Goal: Complete application form

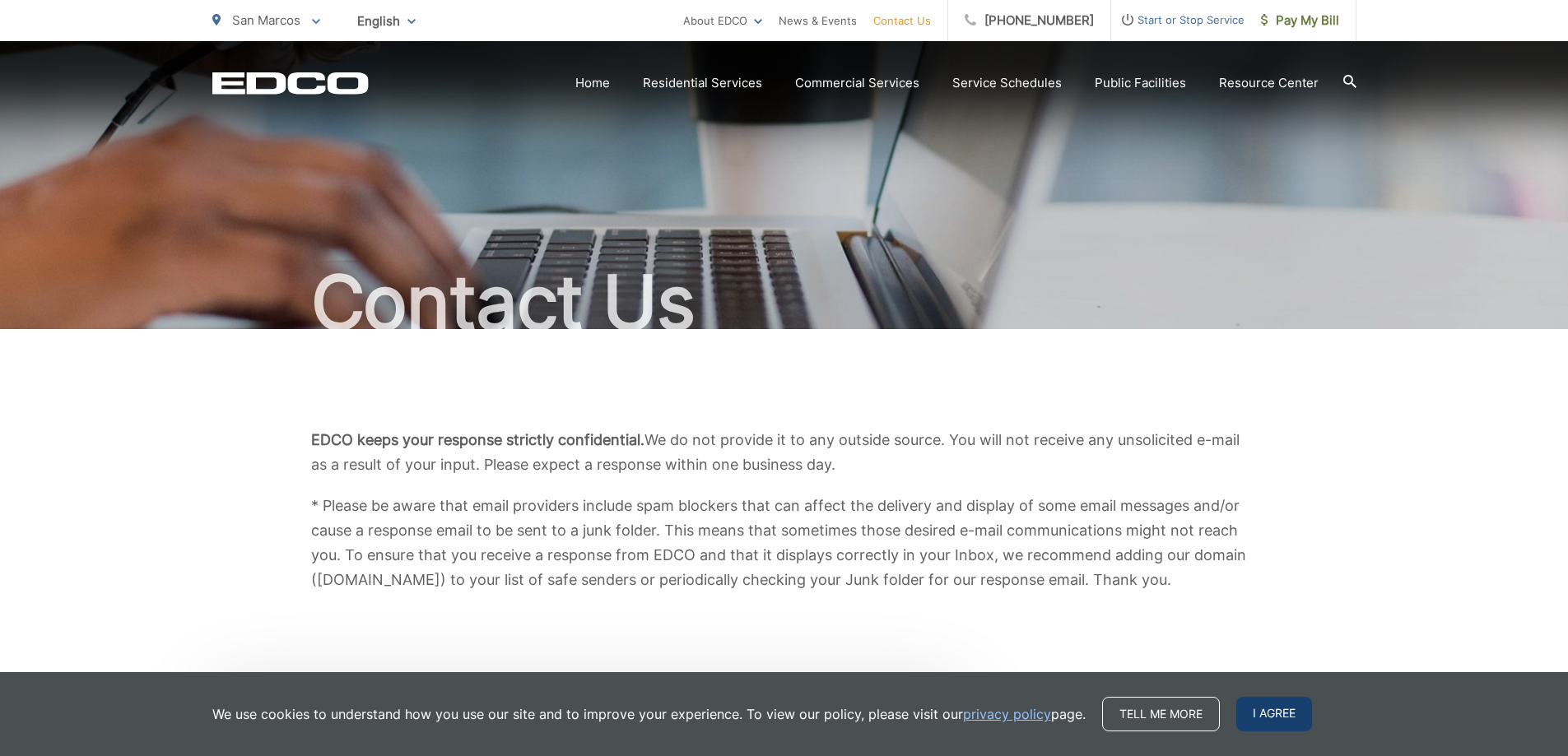
click at [1272, 718] on span "I agree" at bounding box center [1274, 715] width 76 height 35
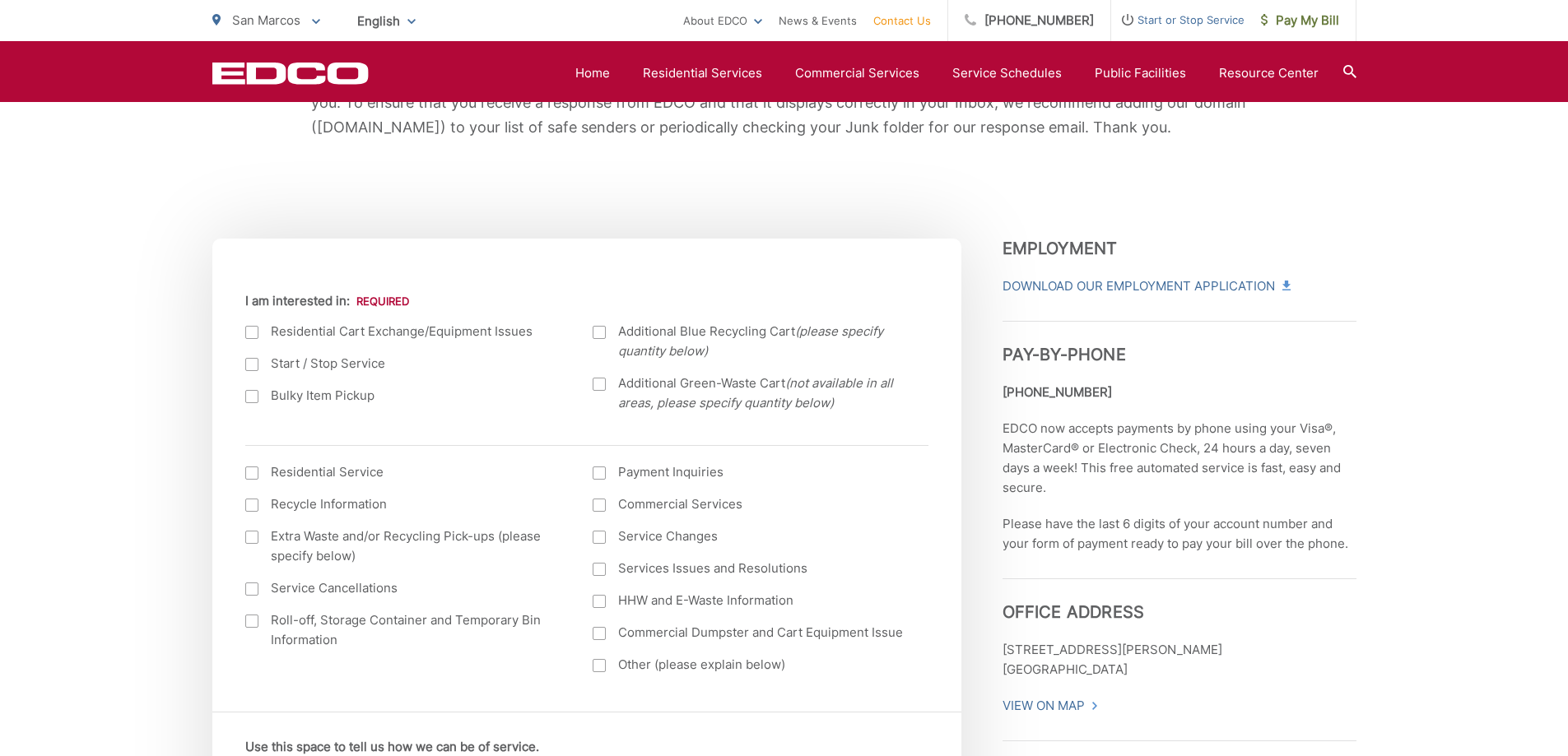
scroll to position [482, 0]
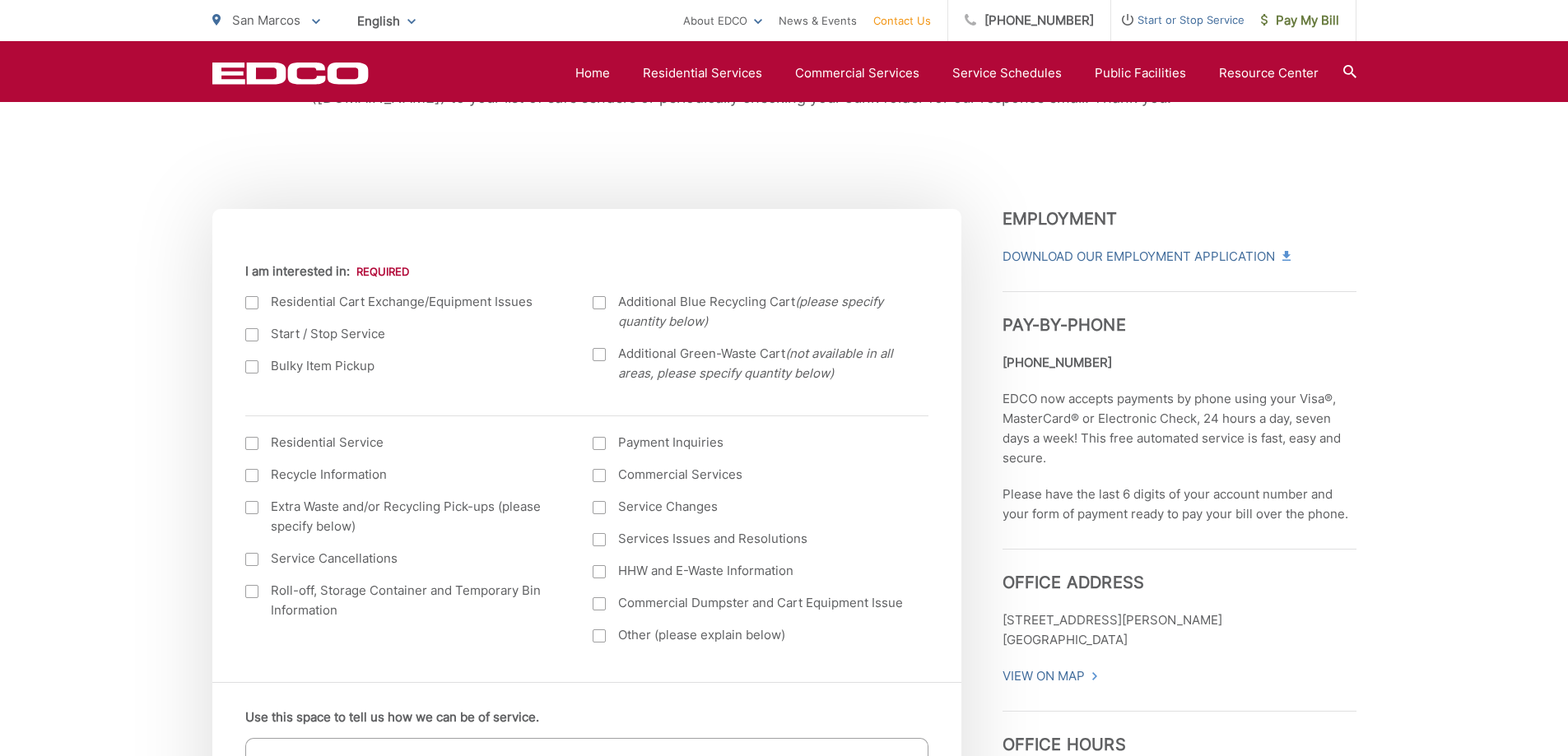
click at [598, 303] on div at bounding box center [599, 303] width 13 height 13
click at [0, 0] on input "Additional Blue Recycling Cart (please specify quantity below)" at bounding box center [0, 0] width 0 height 0
click at [594, 356] on div at bounding box center [599, 354] width 13 height 13
click at [0, 0] on input "Additional Green-Waste Cart (not available in all areas, please specify quantit…" at bounding box center [0, 0] width 0 height 0
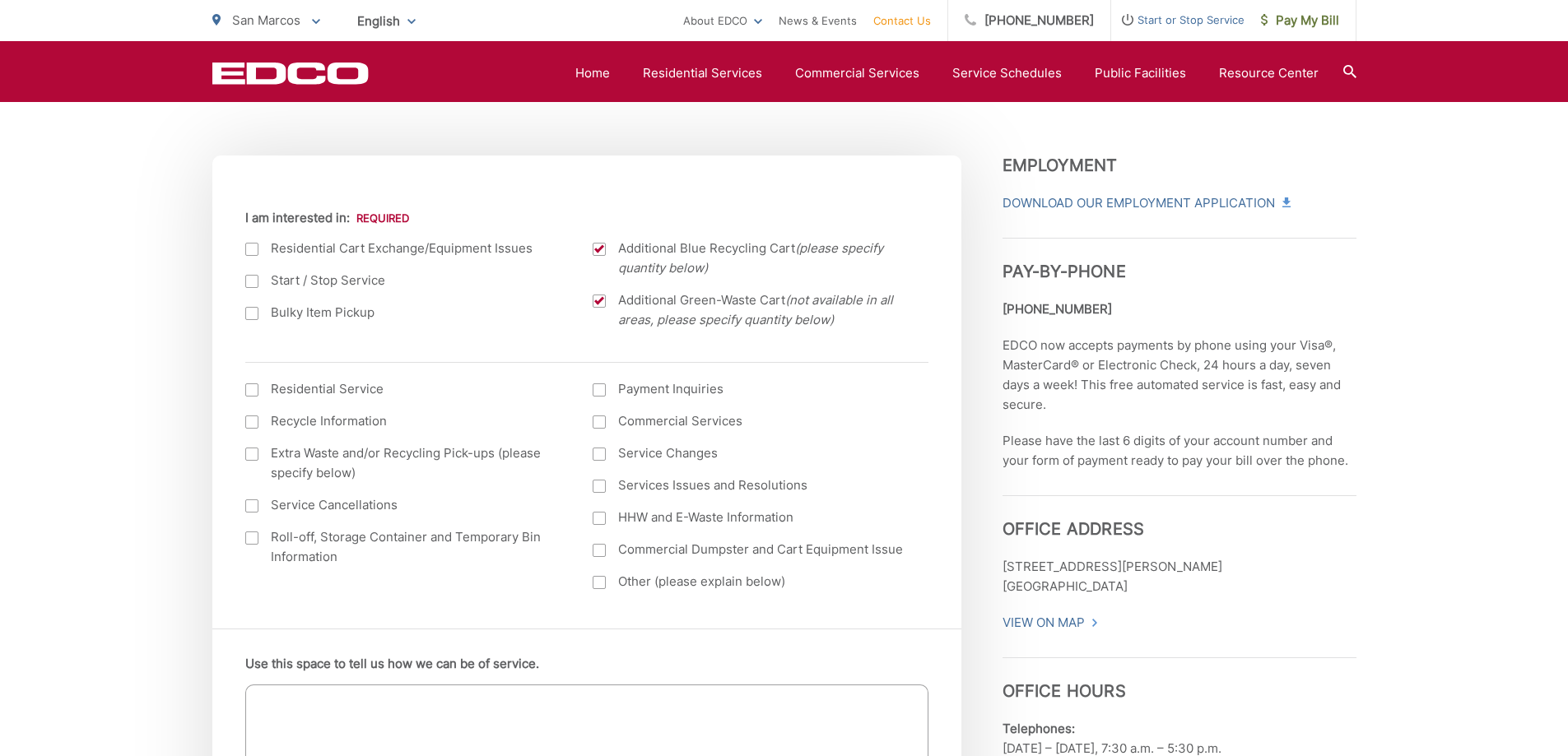
scroll to position [564, 0]
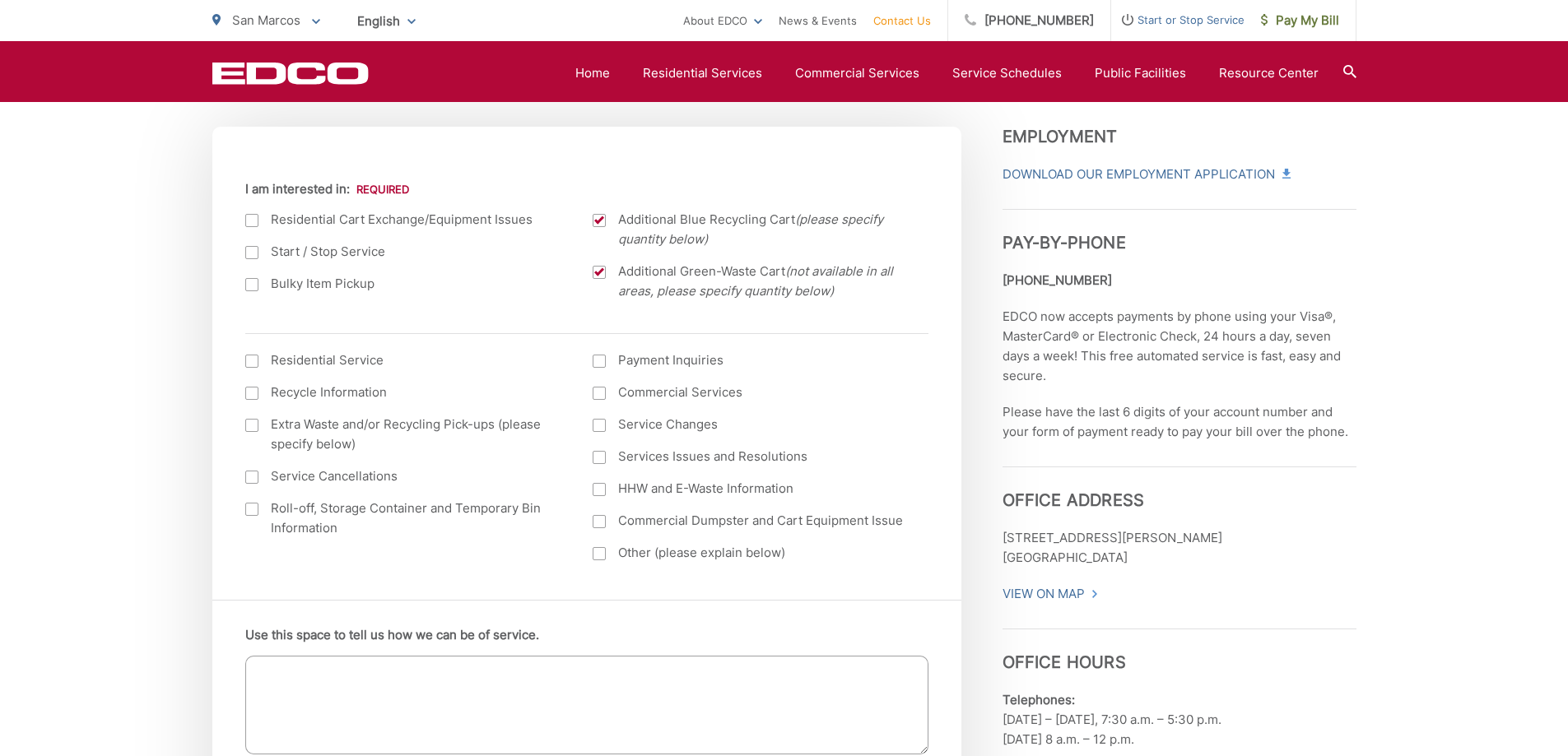
click at [255, 361] on div at bounding box center [252, 361] width 13 height 13
click at [0, 0] on input "I am interested in: (continued) *" at bounding box center [0, 0] width 0 height 0
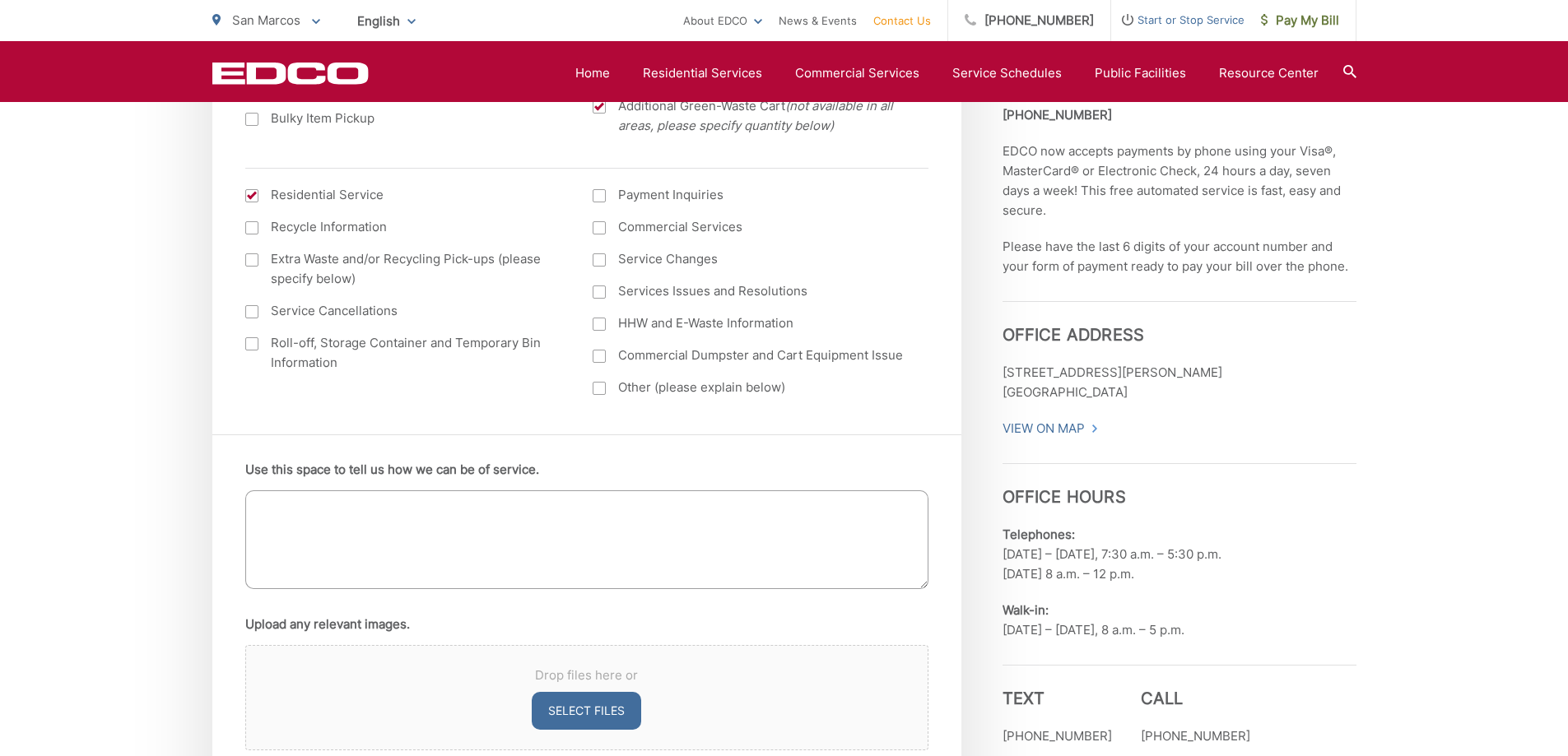
scroll to position [811, 0]
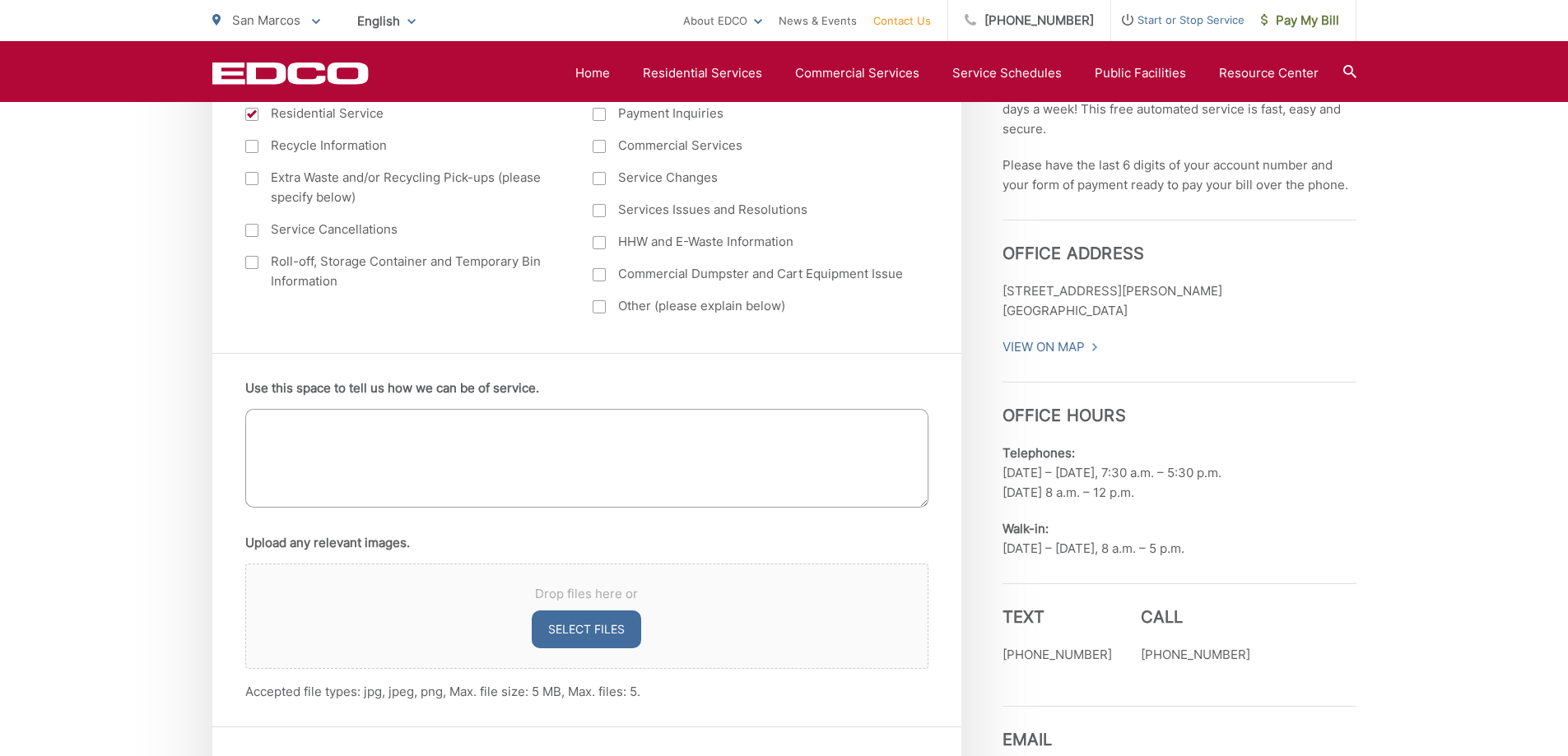
click at [275, 431] on textarea "Use this space to tell us how we can be of service." at bounding box center [587, 459] width 683 height 99
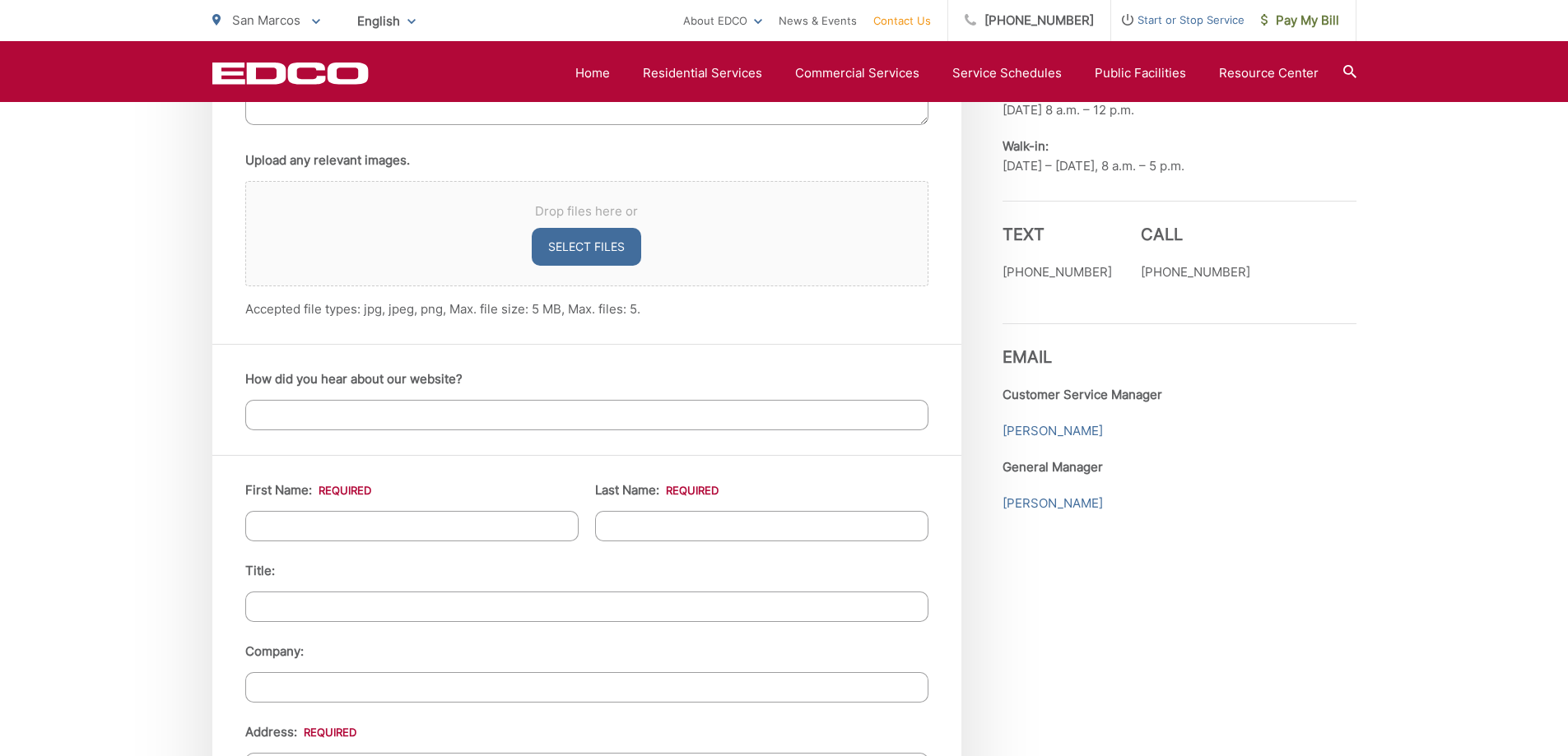
scroll to position [1223, 0]
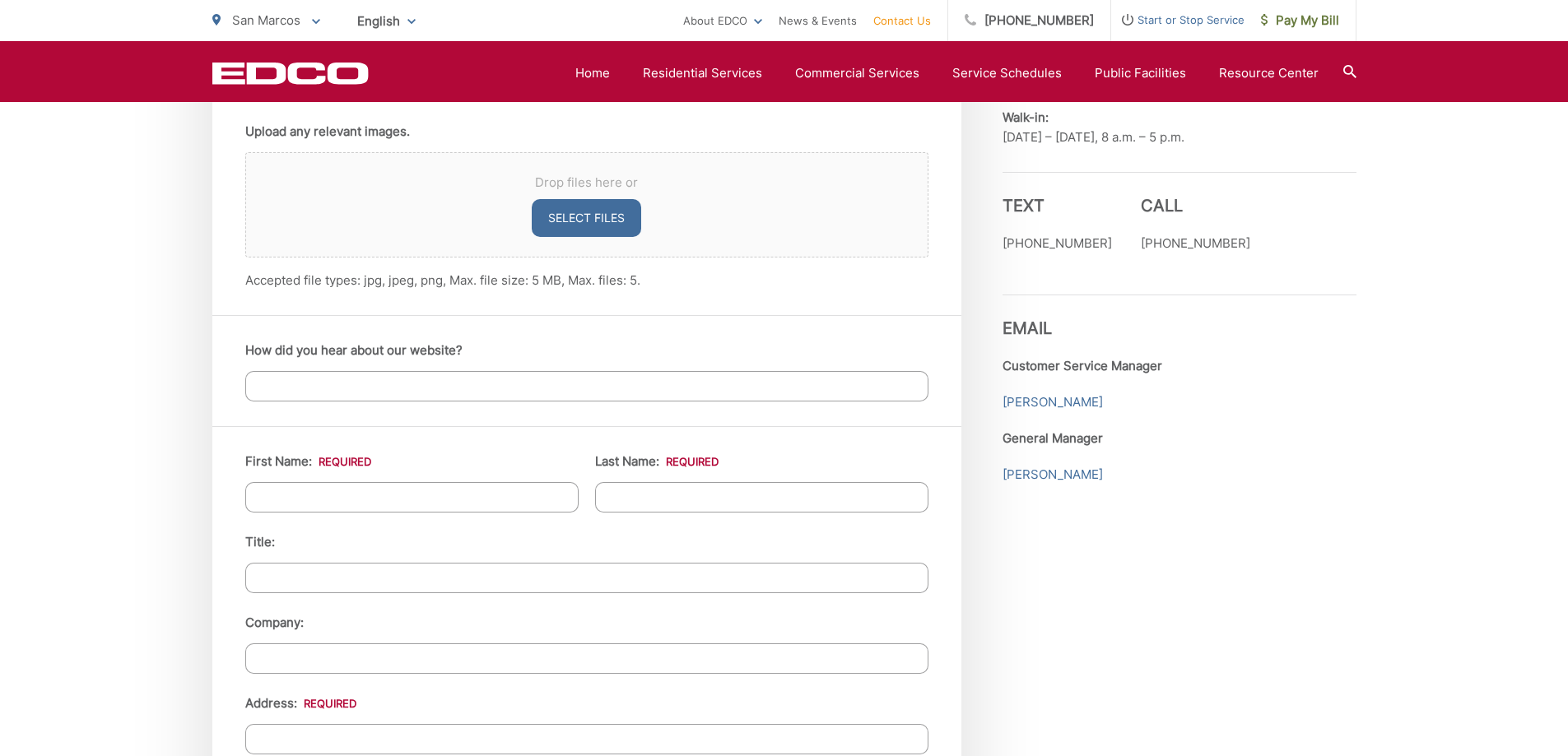
type textarea "i would like 2 blue and 2 green cans please"
click at [405, 488] on input "First Name: *" at bounding box center [411, 496] width 333 height 30
type input "[PERSON_NAME]"
click at [633, 489] on input "Last Name: *" at bounding box center [761, 496] width 333 height 30
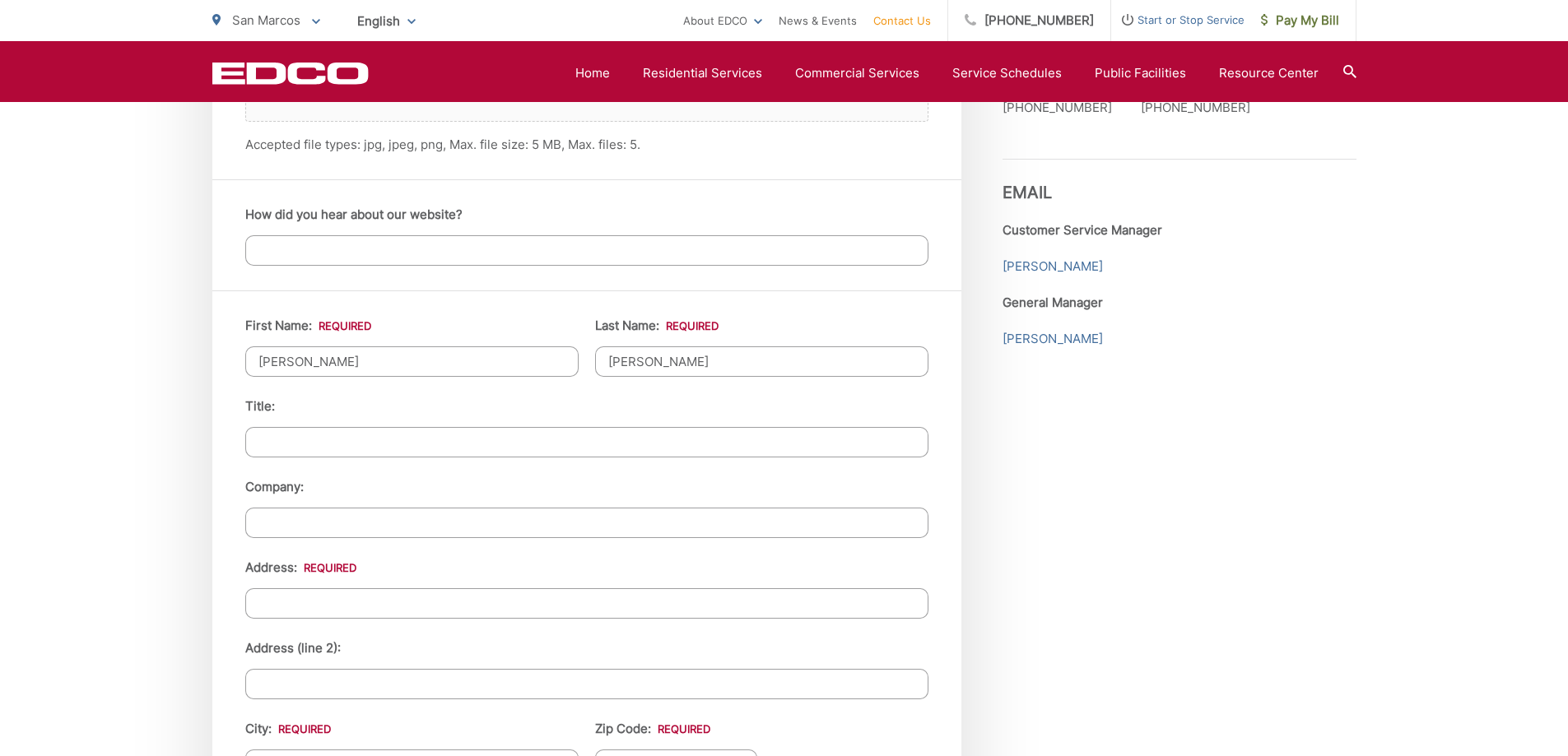
scroll to position [1387, 0]
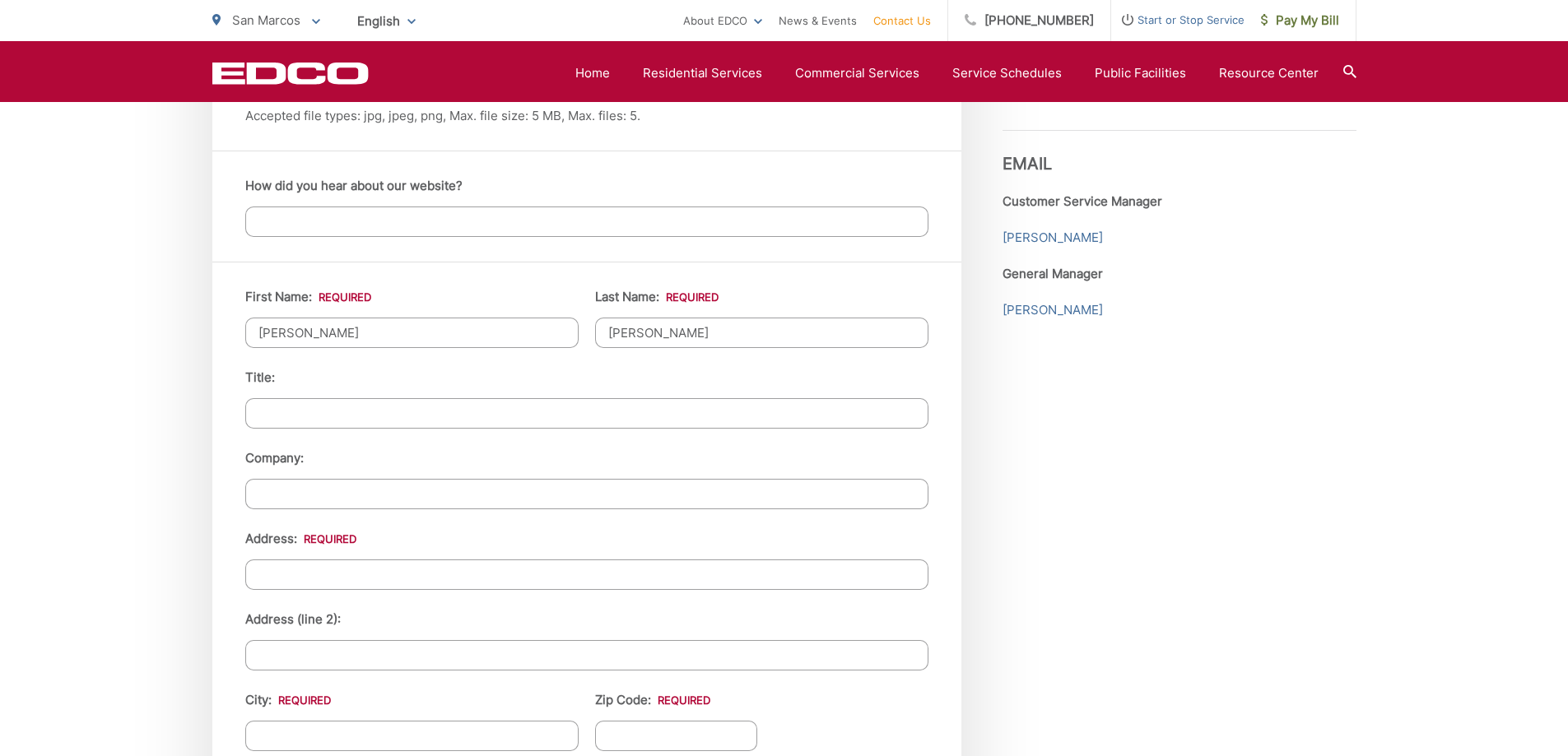
type input "[PERSON_NAME]"
click at [370, 586] on input "Address: *" at bounding box center [587, 574] width 683 height 30
type input "[STREET_ADDRESS]"
click at [319, 729] on input "City: *" at bounding box center [411, 736] width 333 height 30
type input "escondido"
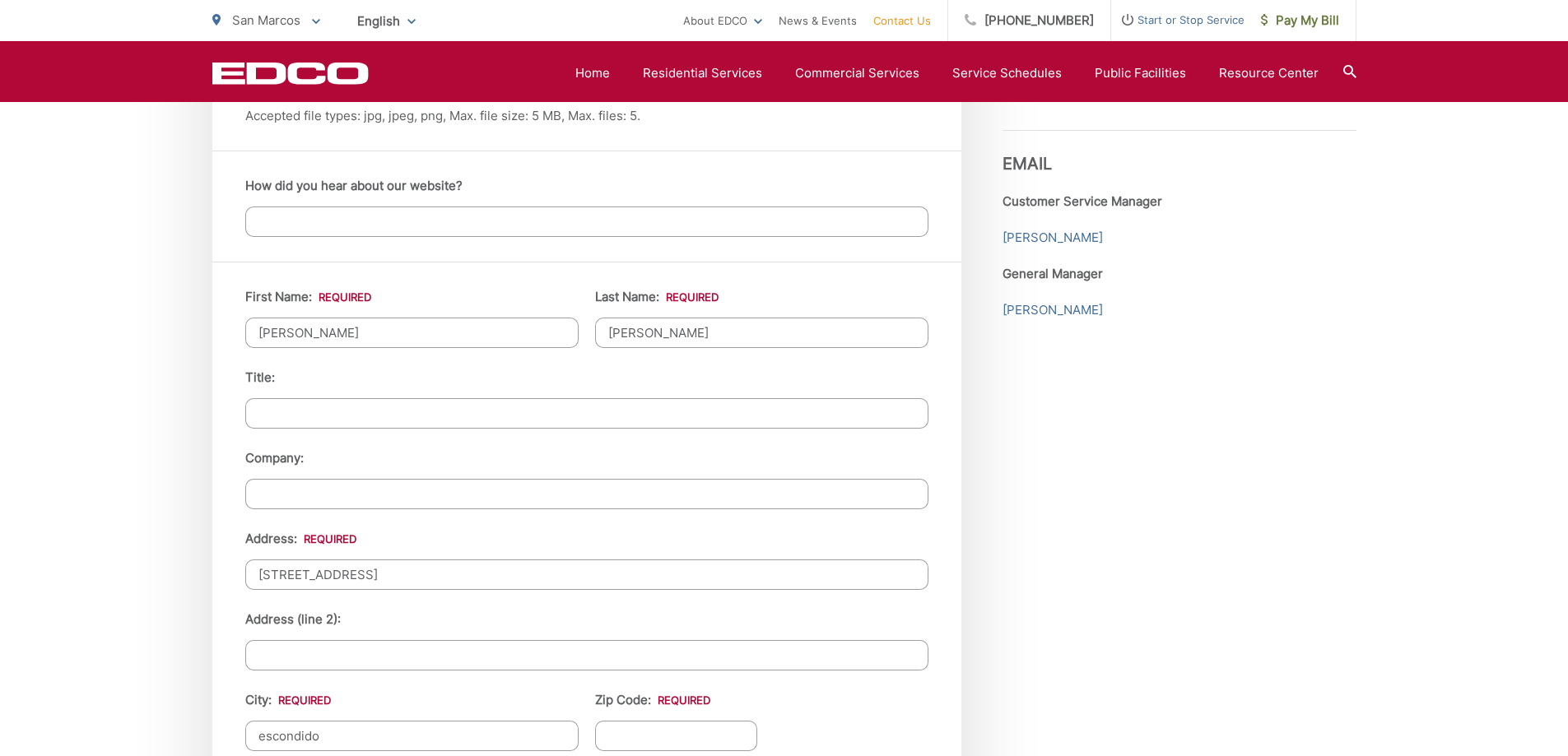
click at [650, 732] on input "Zip Code: *" at bounding box center [677, 736] width 163 height 30
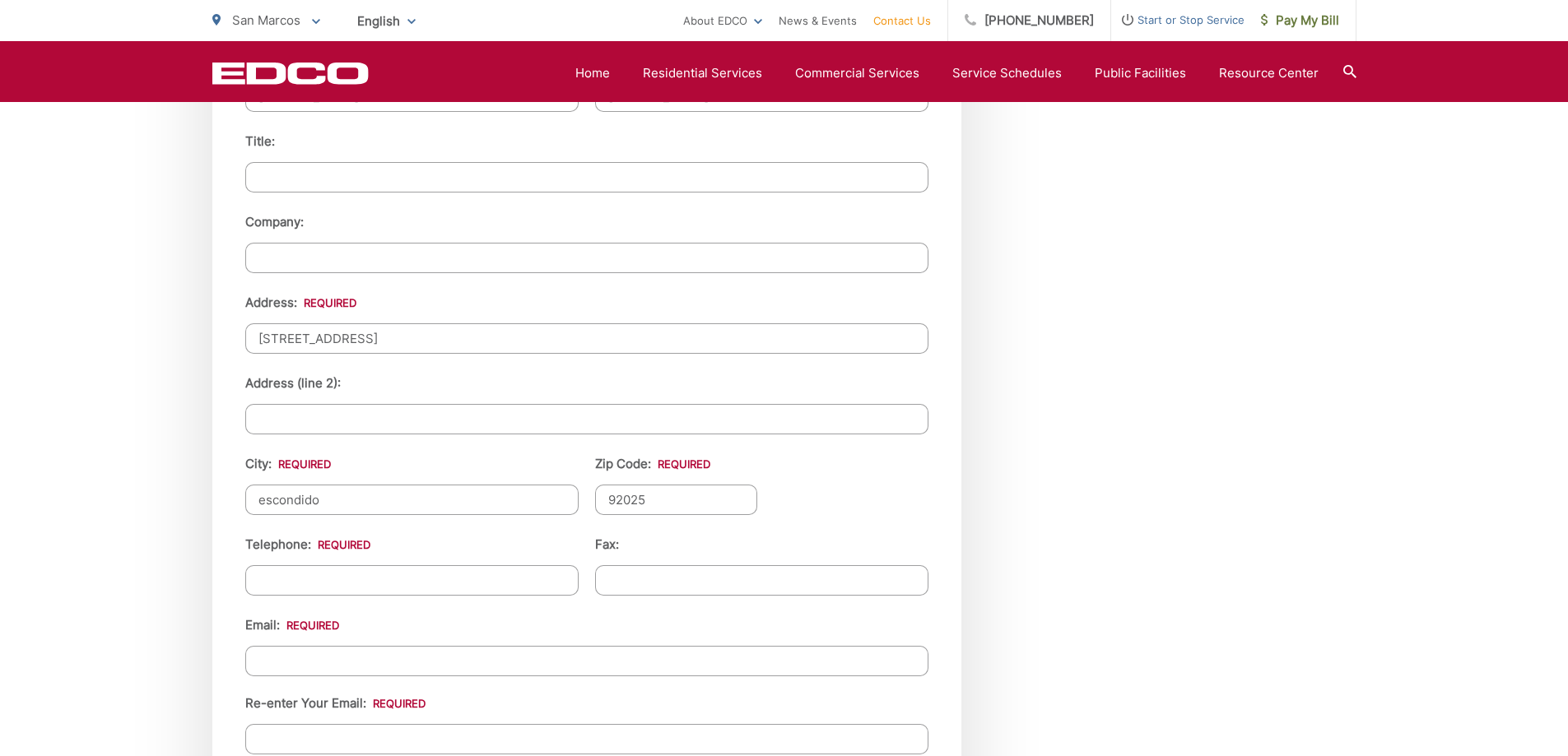
scroll to position [1634, 0]
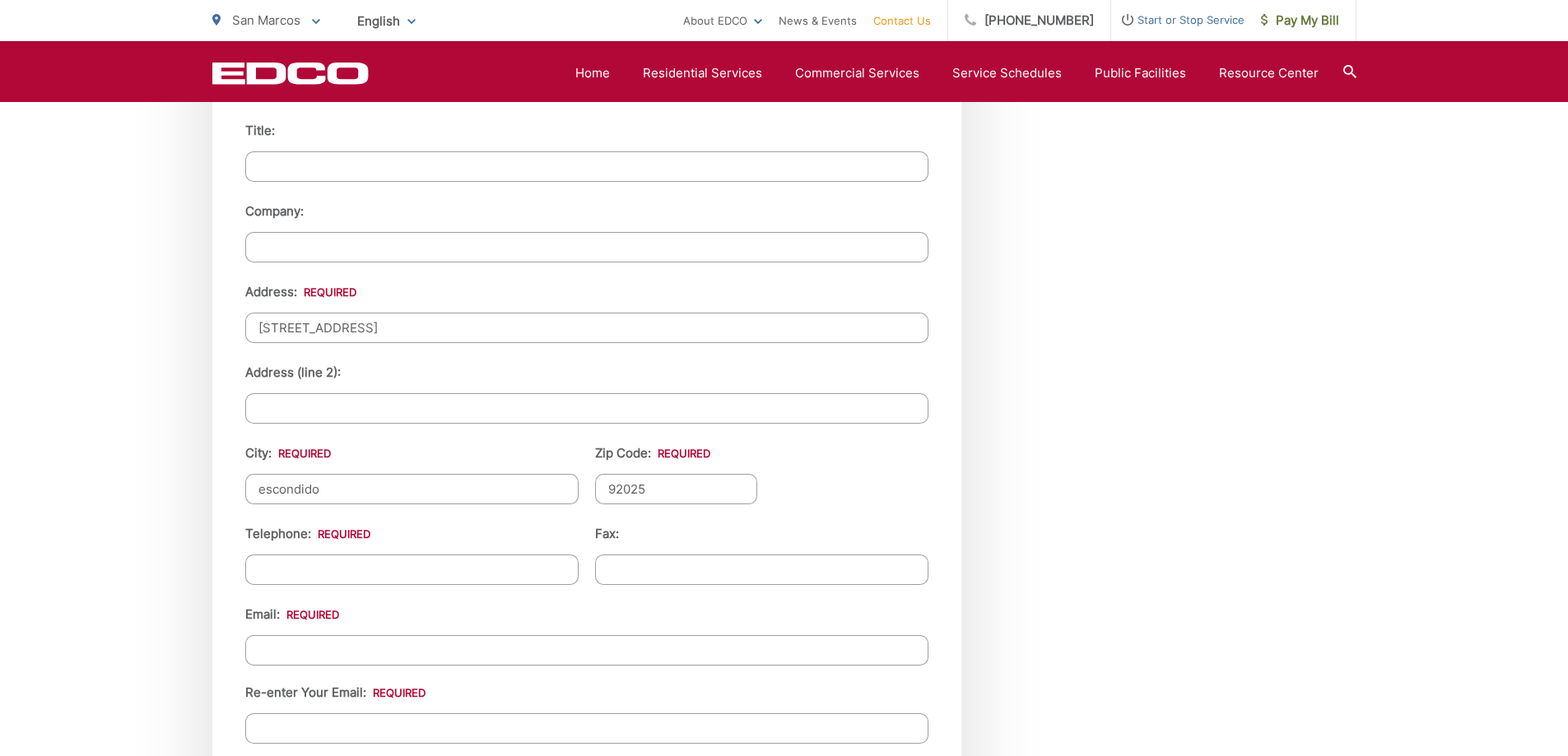
type input "92025"
click at [297, 565] on input "(___) ___-____" at bounding box center [411, 569] width 333 height 30
type input "[PHONE_NUMBER]"
click at [320, 650] on input "Email *" at bounding box center [587, 650] width 683 height 30
type input "[EMAIL_ADDRESS][DOMAIN_NAME]"
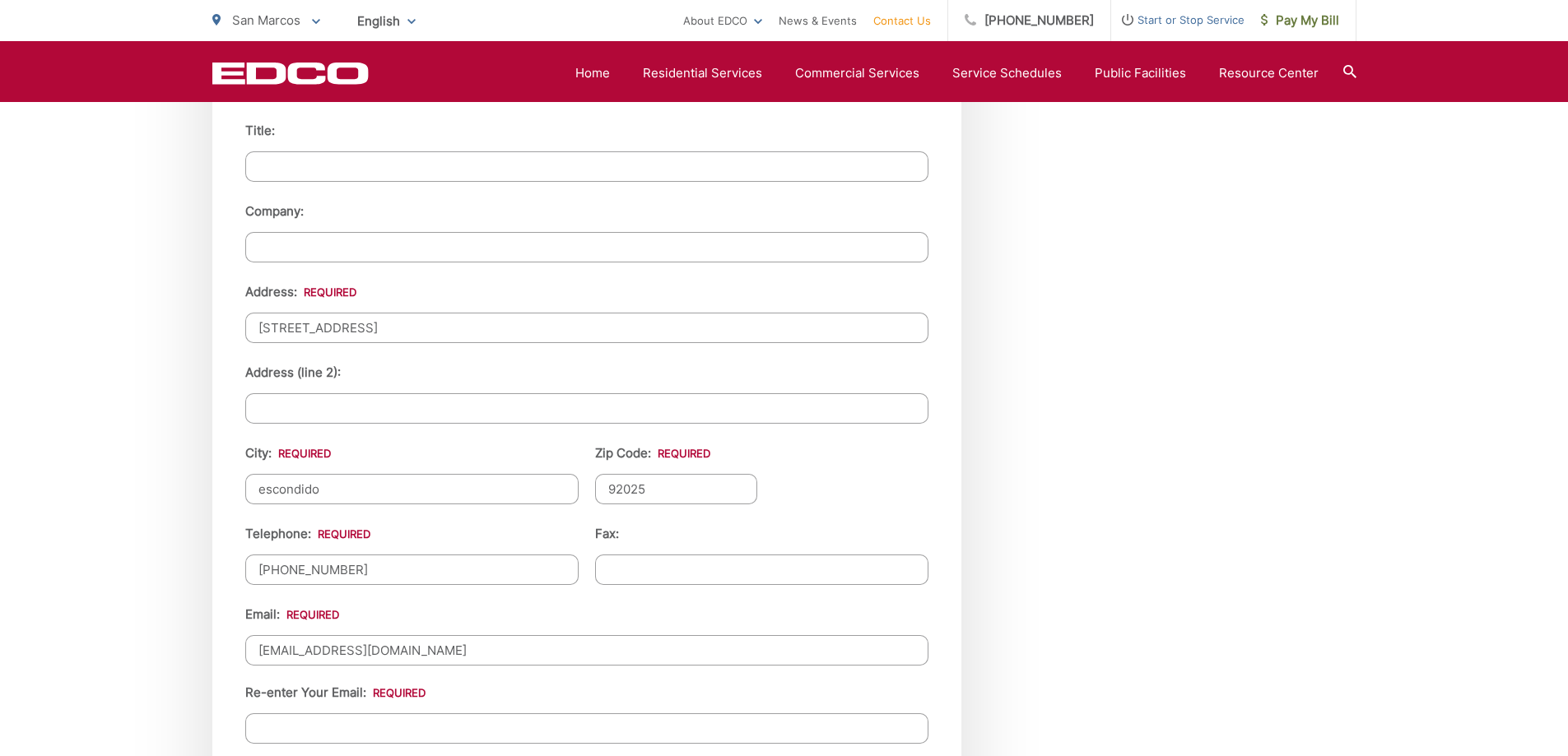
click at [320, 727] on input "Re-enter Your Email:" at bounding box center [587, 728] width 683 height 30
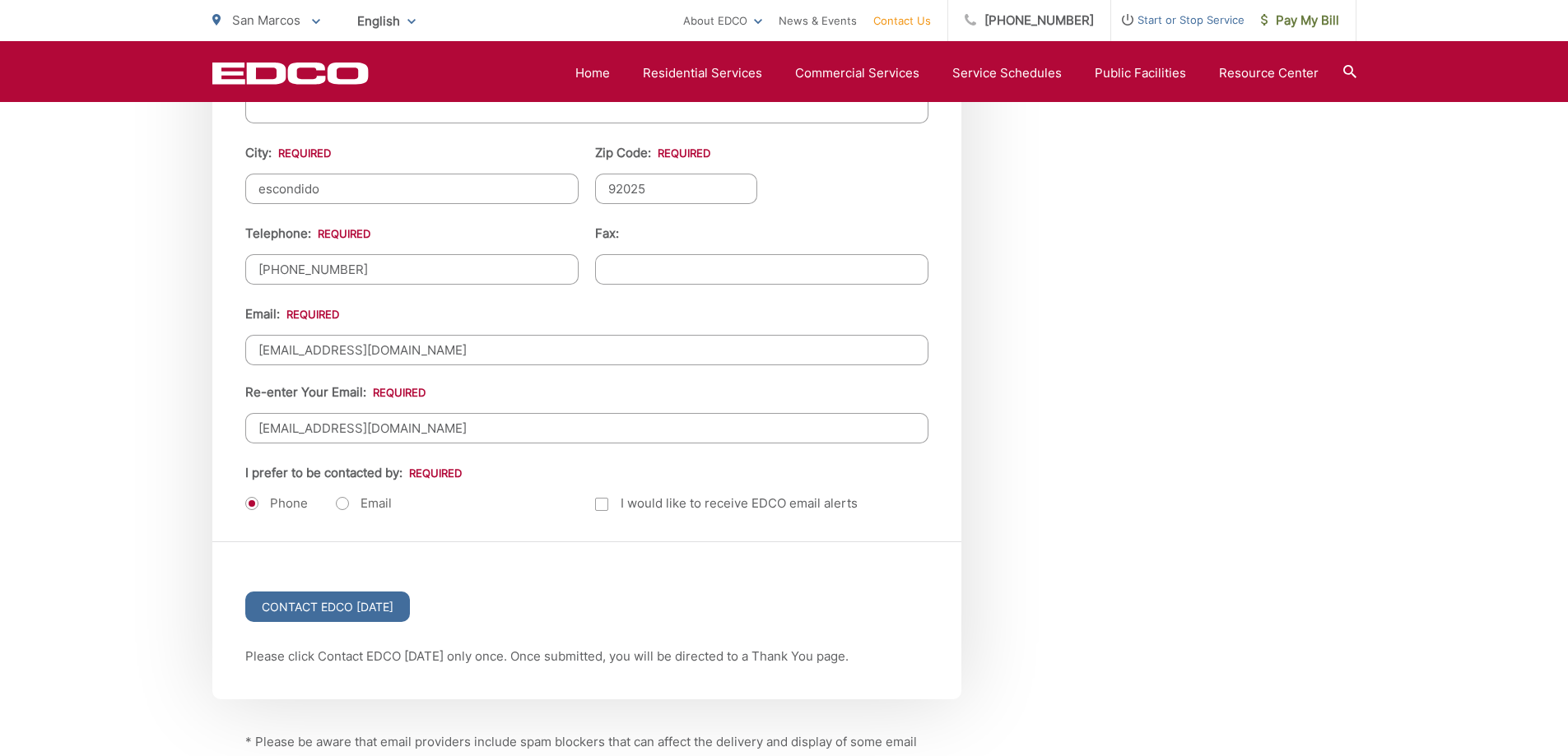
scroll to position [1963, 0]
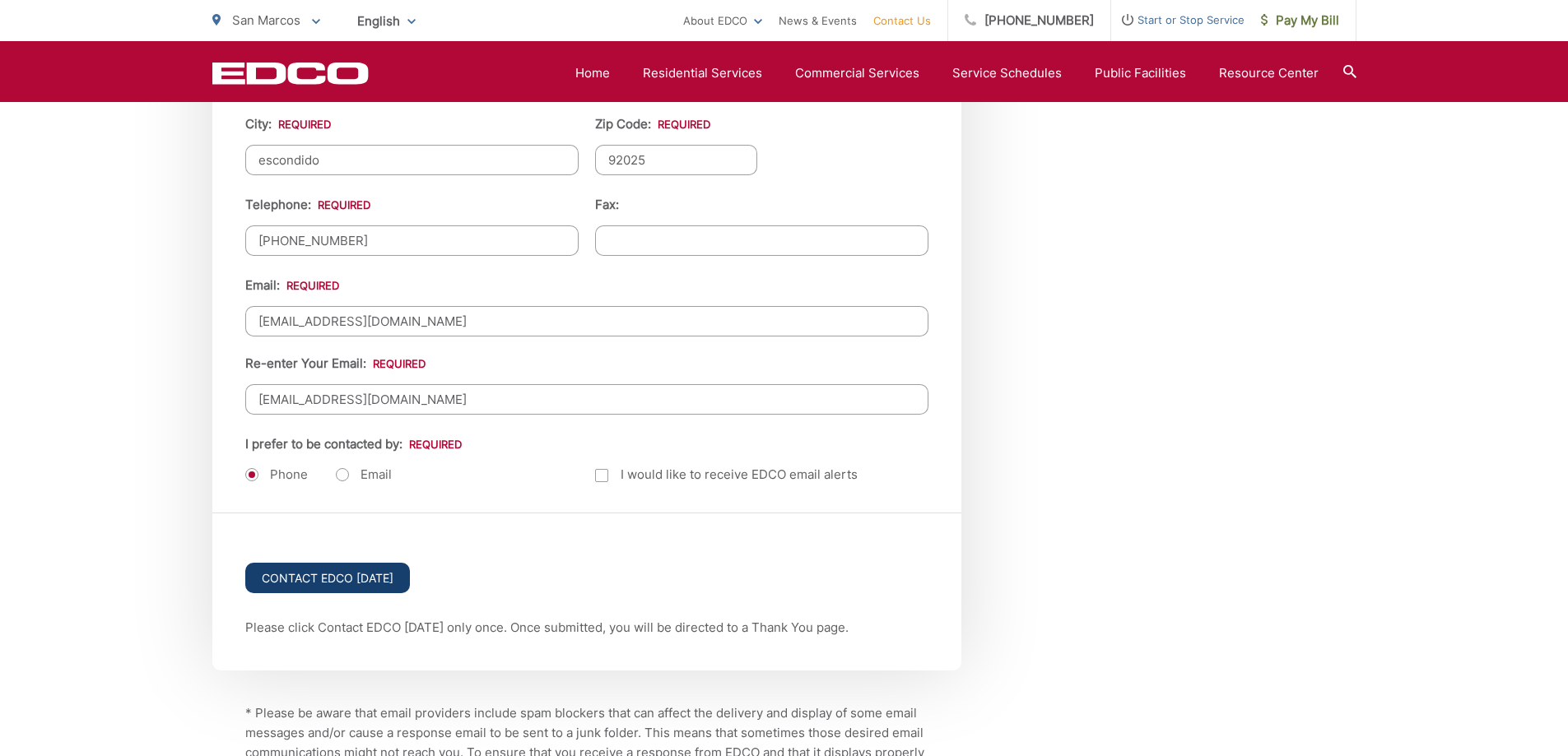
type input "[EMAIL_ADDRESS][DOMAIN_NAME]"
click at [395, 582] on input "Contact EDCO [DATE]" at bounding box center [327, 577] width 164 height 30
